Goal: Task Accomplishment & Management: Manage account settings

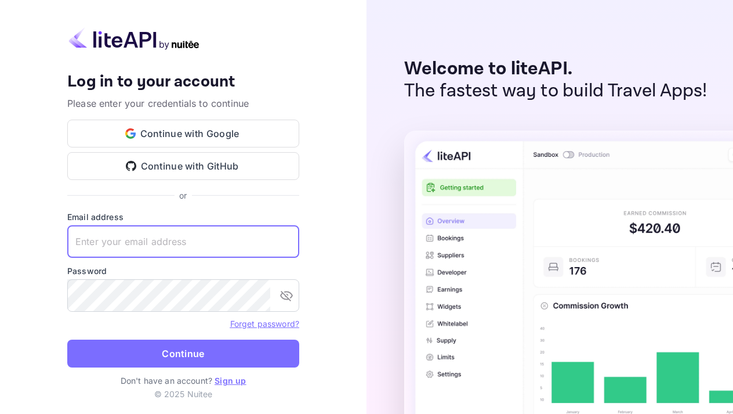
click at [183, 243] on input "text" at bounding box center [183, 241] width 232 height 32
type input "[EMAIL_ADDRESS][DOMAIN_NAME]"
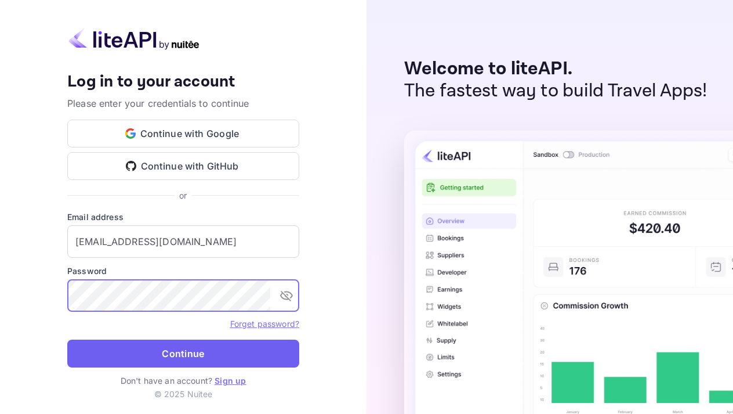
click at [173, 348] on button "Continue" at bounding box center [183, 353] width 232 height 28
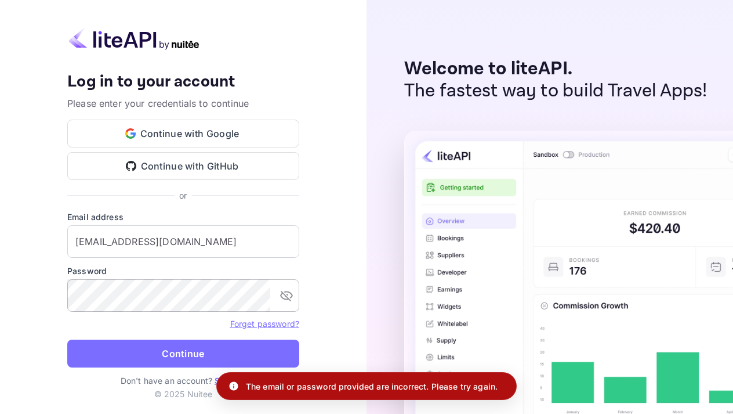
click at [298, 301] on div "​" at bounding box center [183, 295] width 232 height 32
click at [289, 301] on icon "toggle password visibility" at bounding box center [287, 295] width 14 height 14
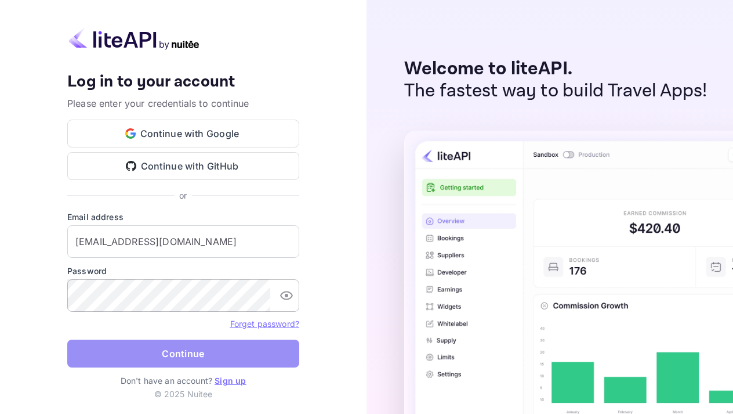
click at [194, 349] on button "Continue" at bounding box center [183, 353] width 232 height 28
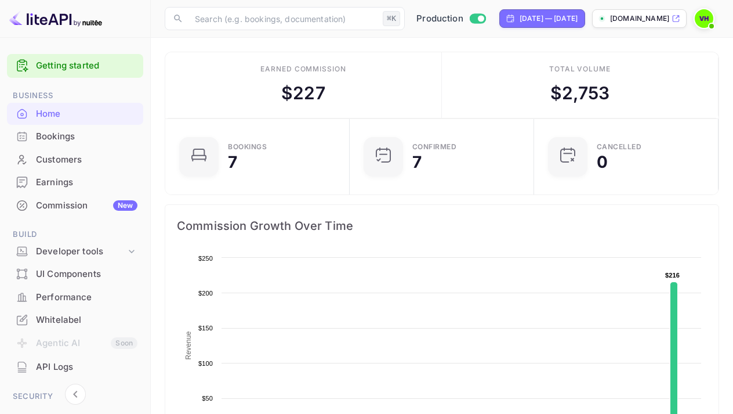
click at [86, 206] on div "Commission New" at bounding box center [87, 205] width 102 height 13
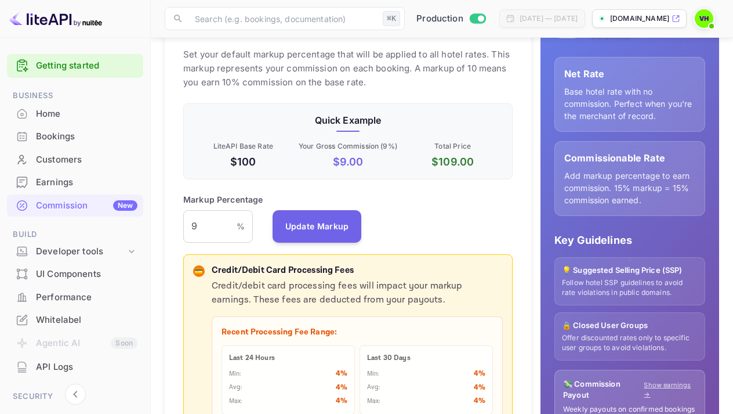
scroll to position [187, 0]
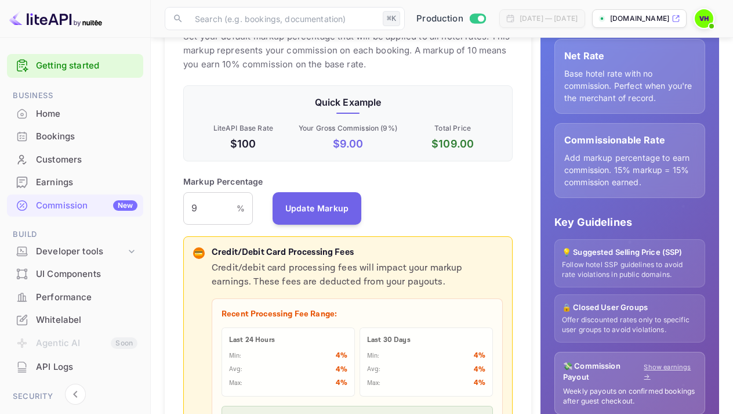
click at [72, 179] on div "Earnings" at bounding box center [87, 182] width 102 height 13
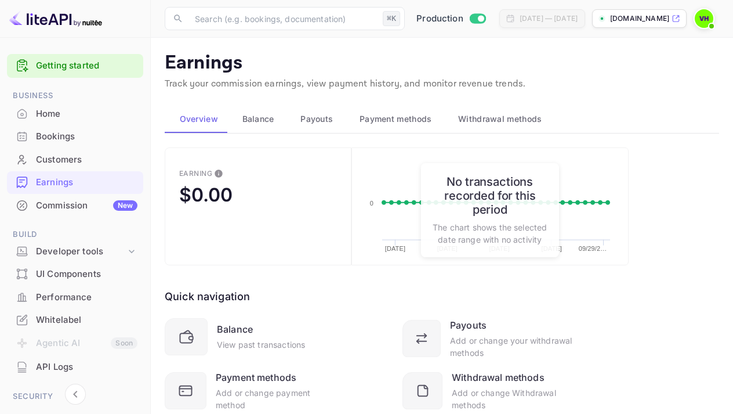
click at [269, 124] on span "Balance" at bounding box center [259, 119] width 32 height 14
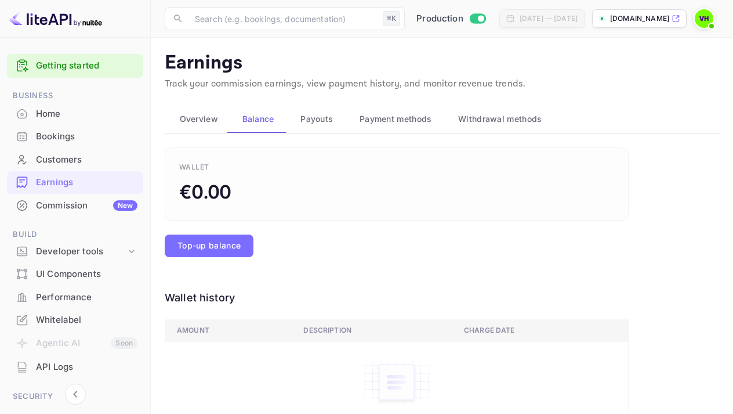
click at [320, 122] on span "Payouts" at bounding box center [317, 119] width 32 height 14
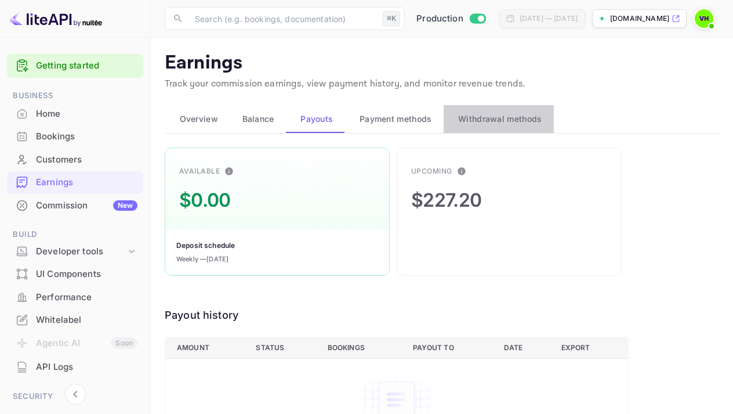
click at [492, 122] on span "Withdrawal methods" at bounding box center [500, 119] width 84 height 14
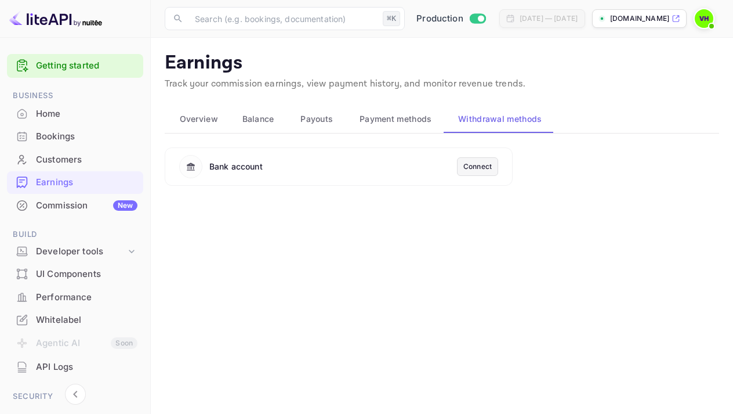
click at [701, 21] on img at bounding box center [704, 18] width 19 height 19
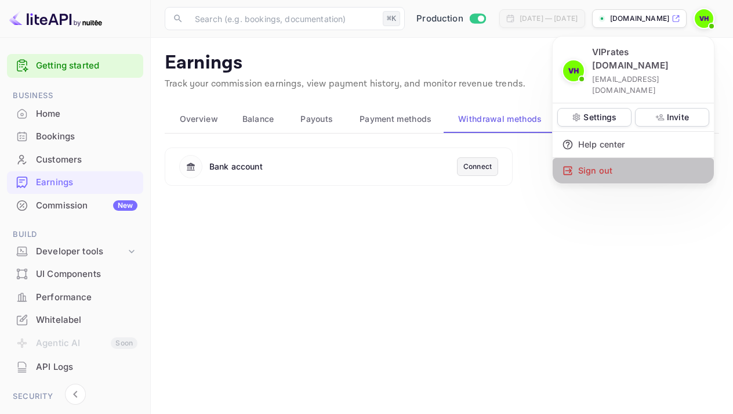
click at [596, 158] on div "Sign out" at bounding box center [633, 171] width 161 height 26
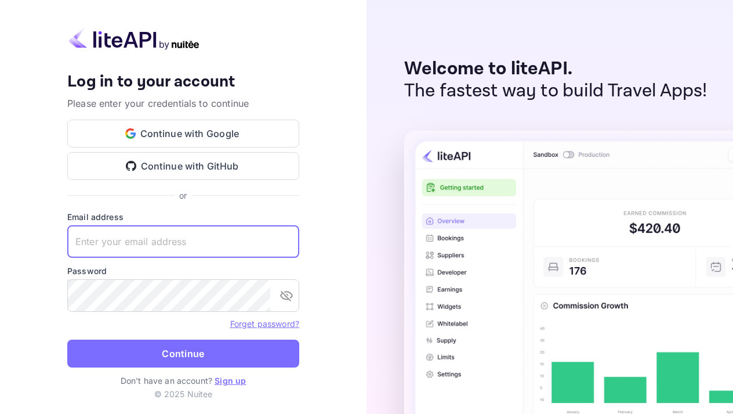
click at [205, 246] on input "text" at bounding box center [183, 241] width 232 height 32
type input "J3nnypass+2025"
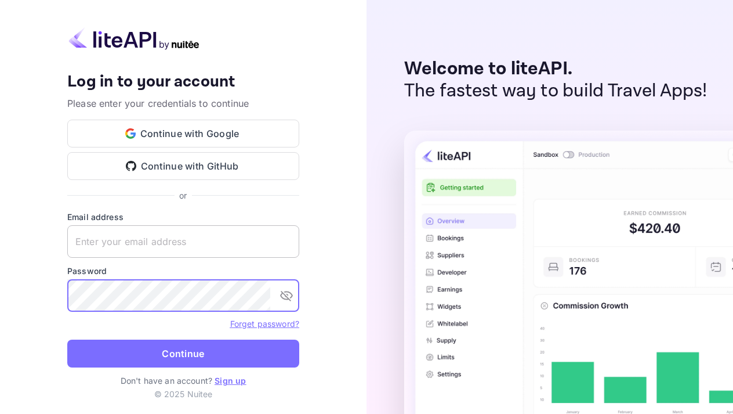
click at [157, 249] on input "text" at bounding box center [183, 241] width 232 height 32
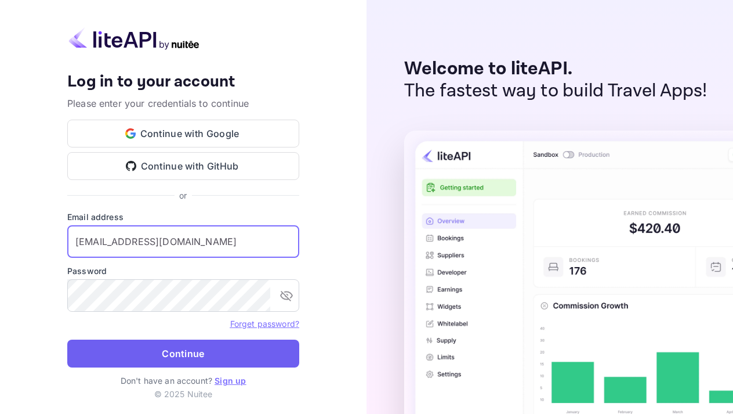
type input "[EMAIL_ADDRESS][DOMAIN_NAME]"
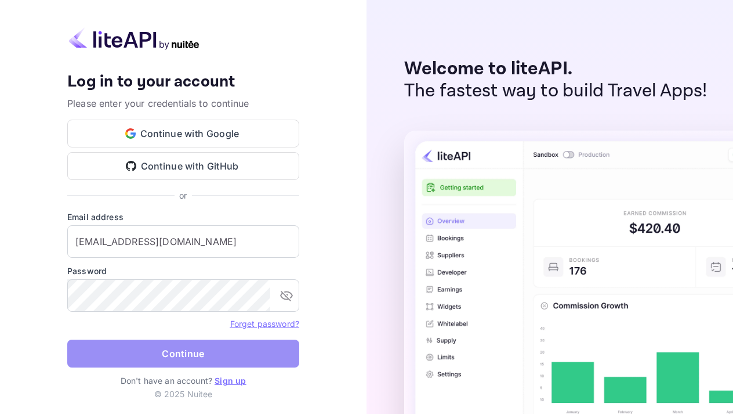
click at [176, 356] on button "Continue" at bounding box center [183, 353] width 232 height 28
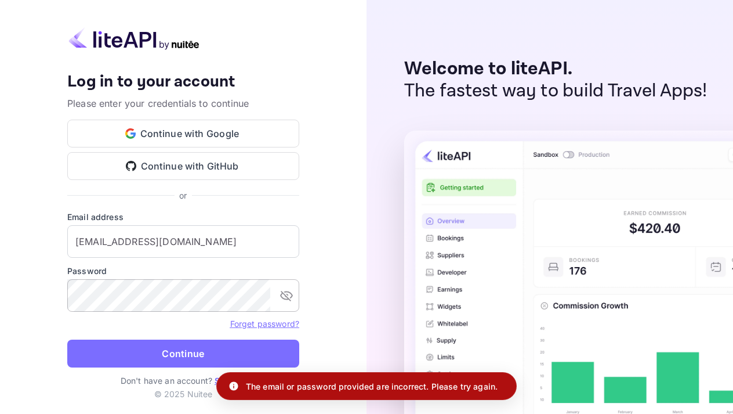
click at [287, 295] on icon "toggle password visibility" at bounding box center [287, 295] width 14 height 14
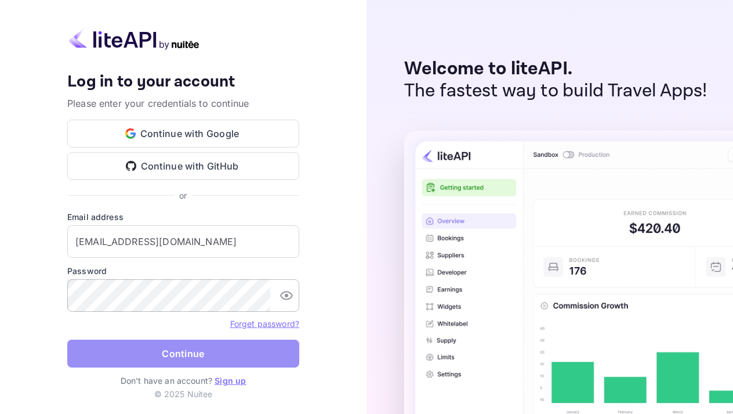
click at [144, 350] on button "Continue" at bounding box center [183, 353] width 232 height 28
